Goal: Complete application form: Complete application form

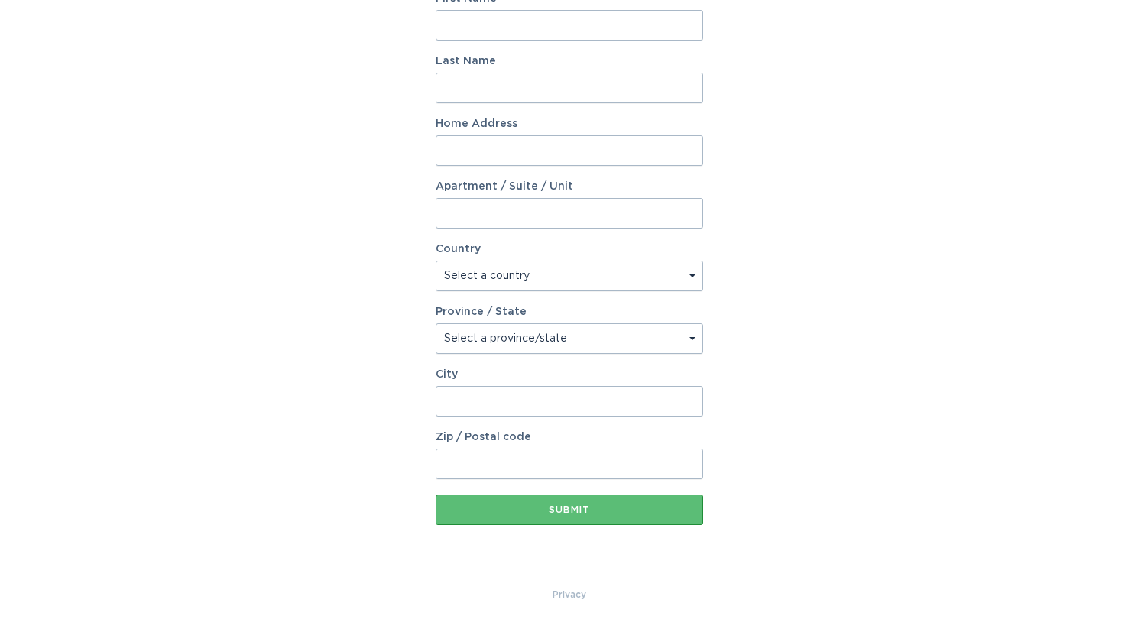
scroll to position [25, 0]
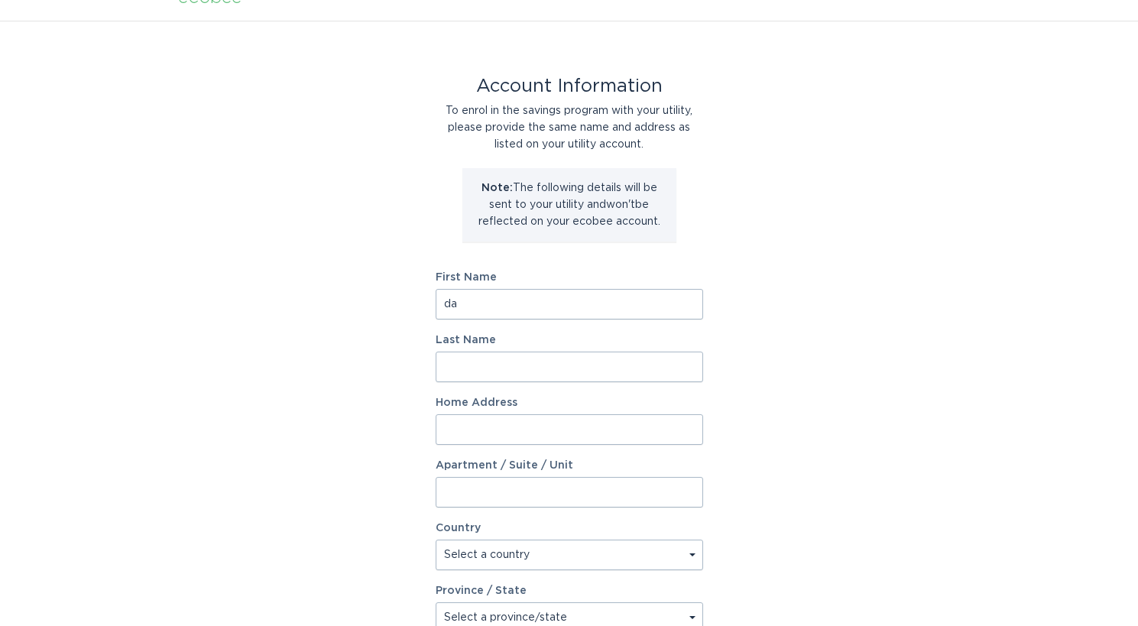
type input "d"
type input "[PERSON_NAME]"
type input "[STREET_ADDRESS]"
select select "US"
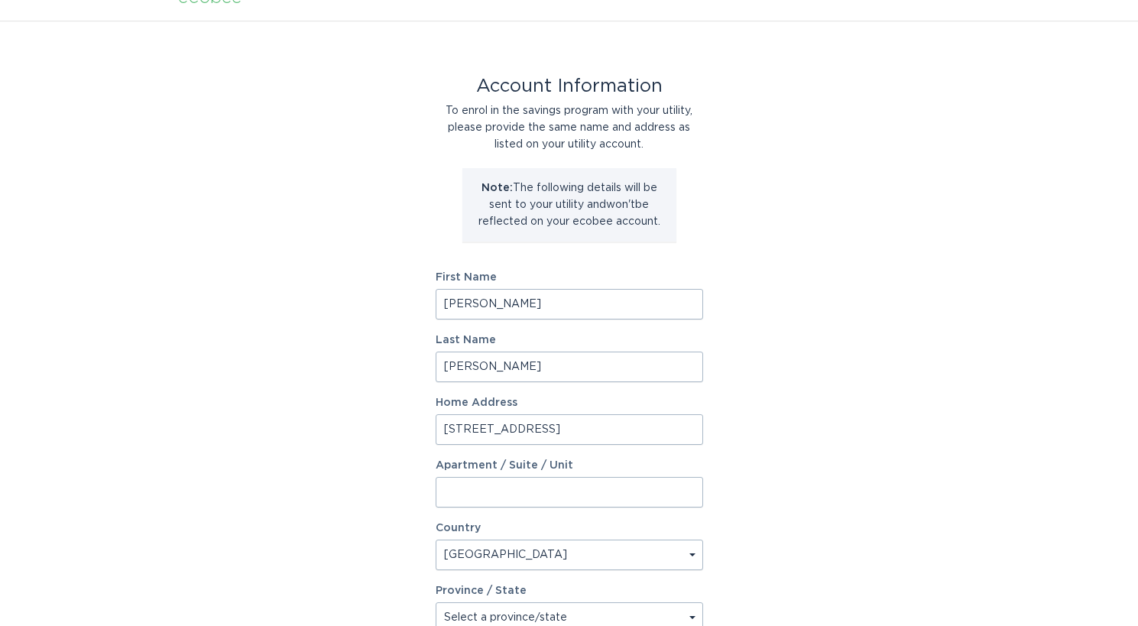
scroll to position [32, 0]
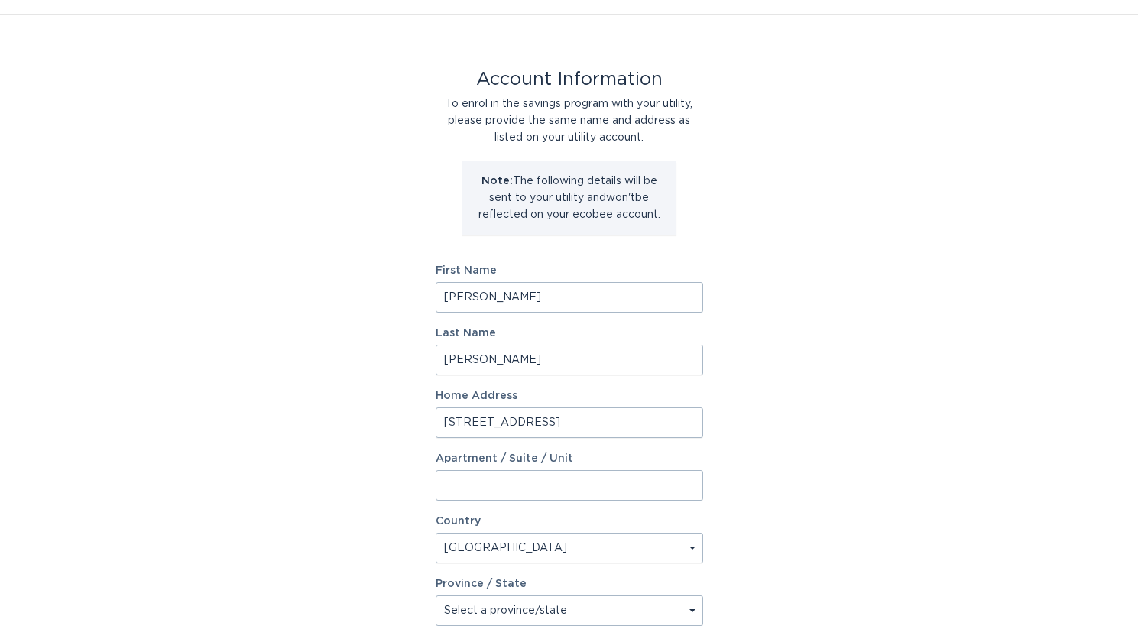
select select "CA"
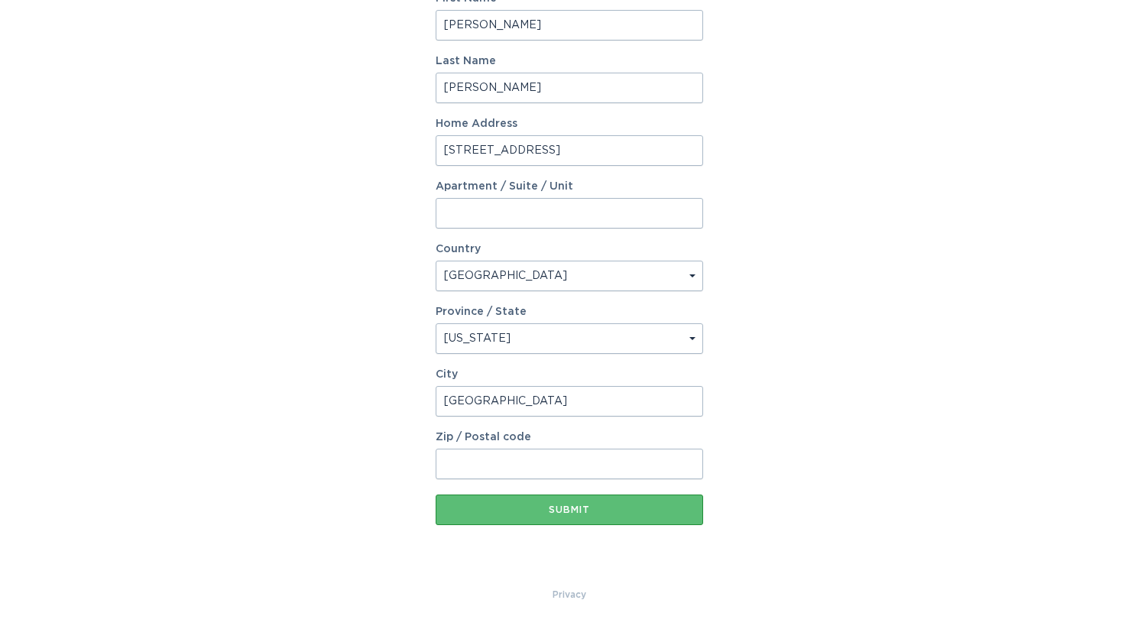
type input "[GEOGRAPHIC_DATA]"
click at [595, 512] on div "Submit" at bounding box center [569, 509] width 252 height 9
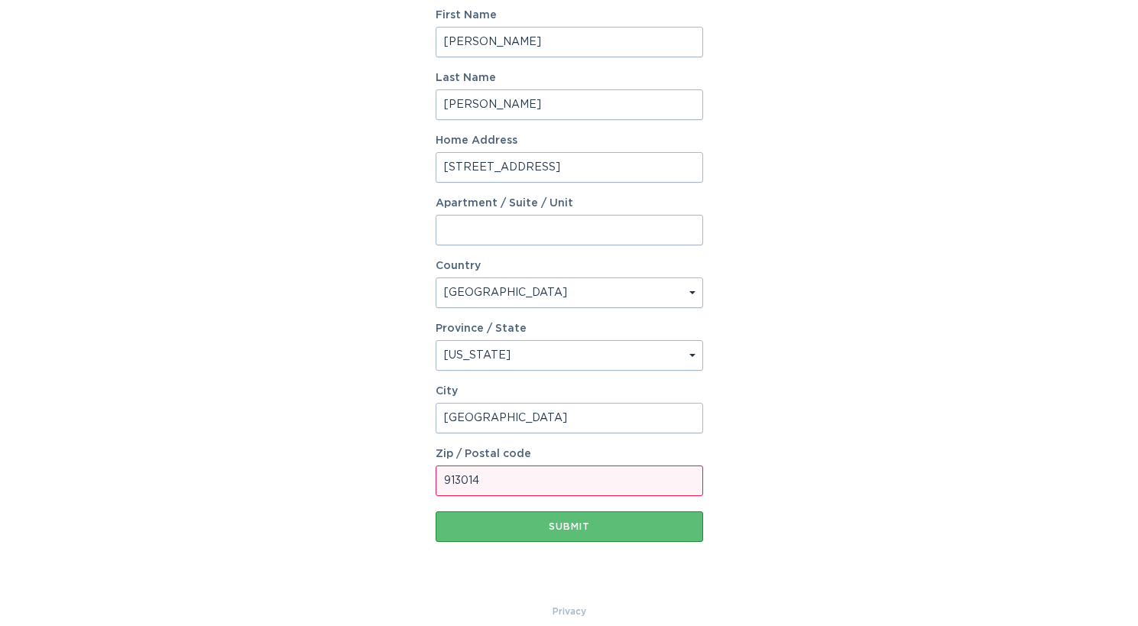
click at [508, 484] on input "913014" at bounding box center [568, 480] width 267 height 31
type input "91304"
click at [476, 516] on button "Submit" at bounding box center [568, 526] width 267 height 31
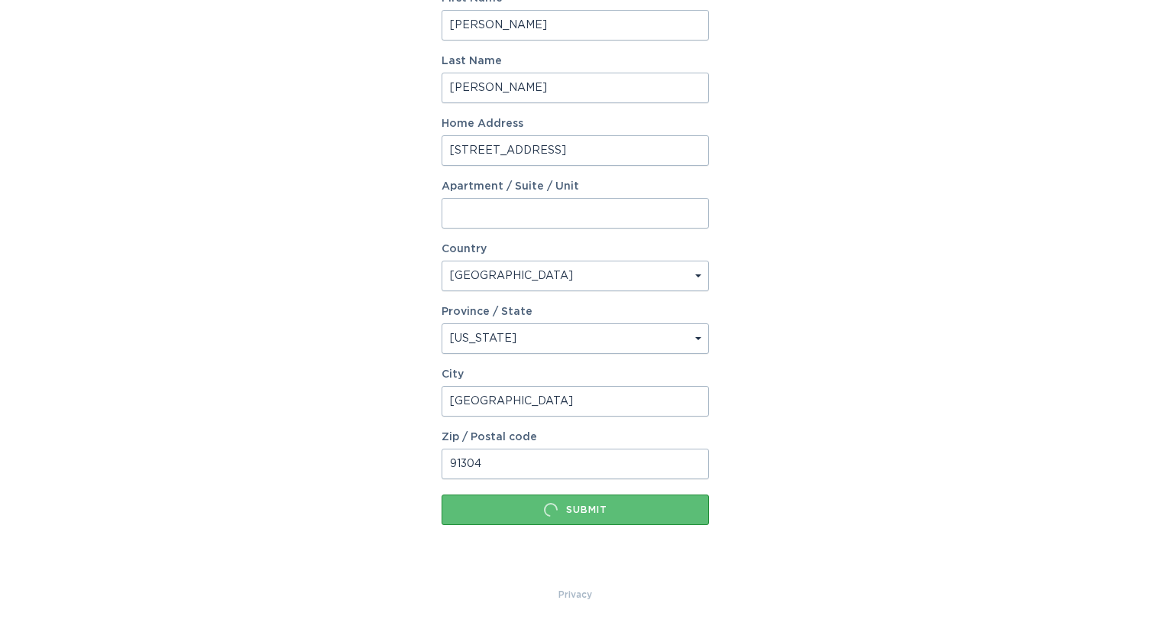
scroll to position [0, 0]
